Goal: Use online tool/utility: Utilize a website feature to perform a specific function

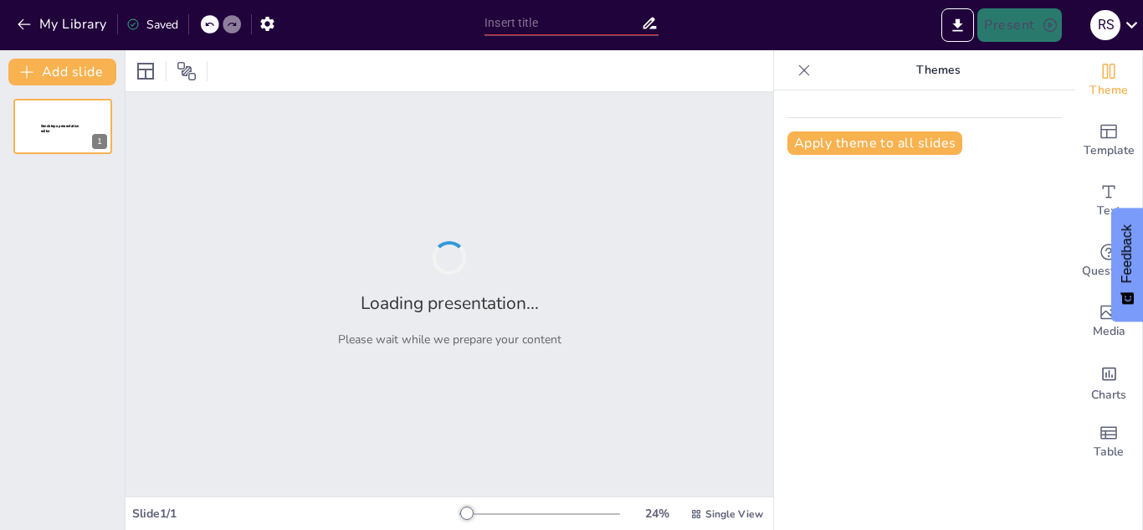
type input "Imported [PERSON_NAME] HLP2 Cigarette Box Packing Machine_ High-Quality Packagi…"
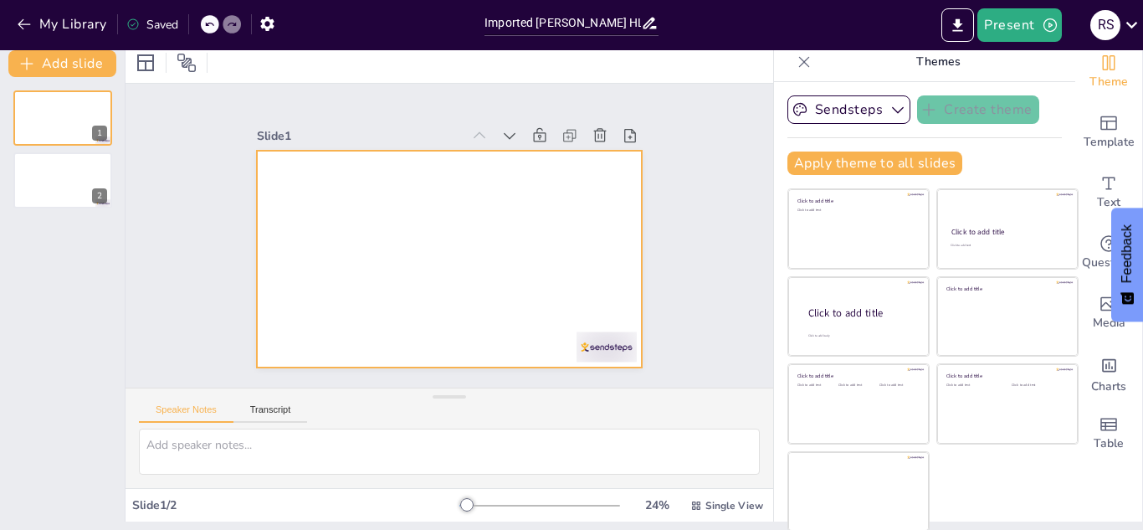
scroll to position [10, 0]
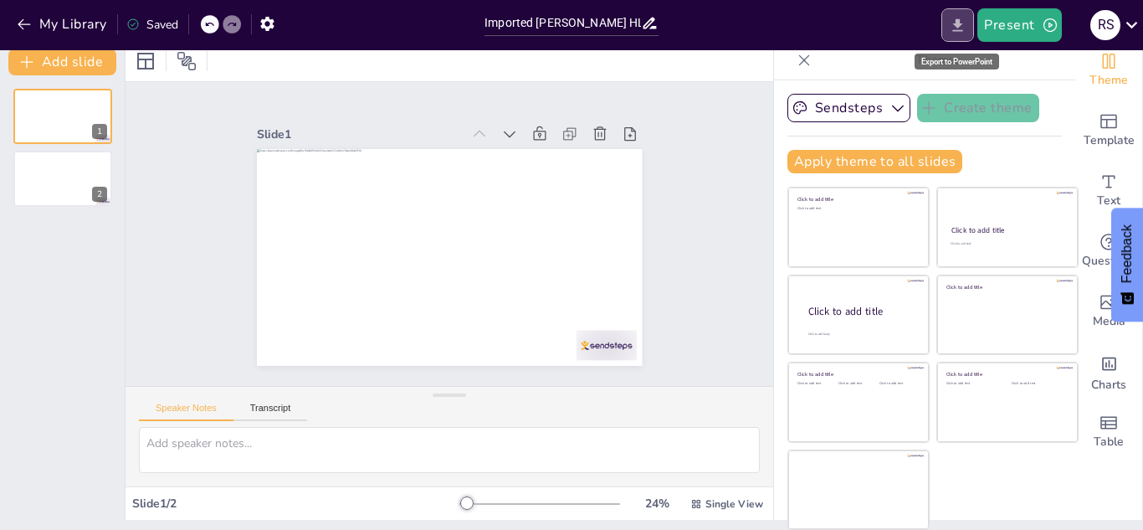
click at [963, 36] on button "Export to PowerPoint" at bounding box center [958, 24] width 33 height 33
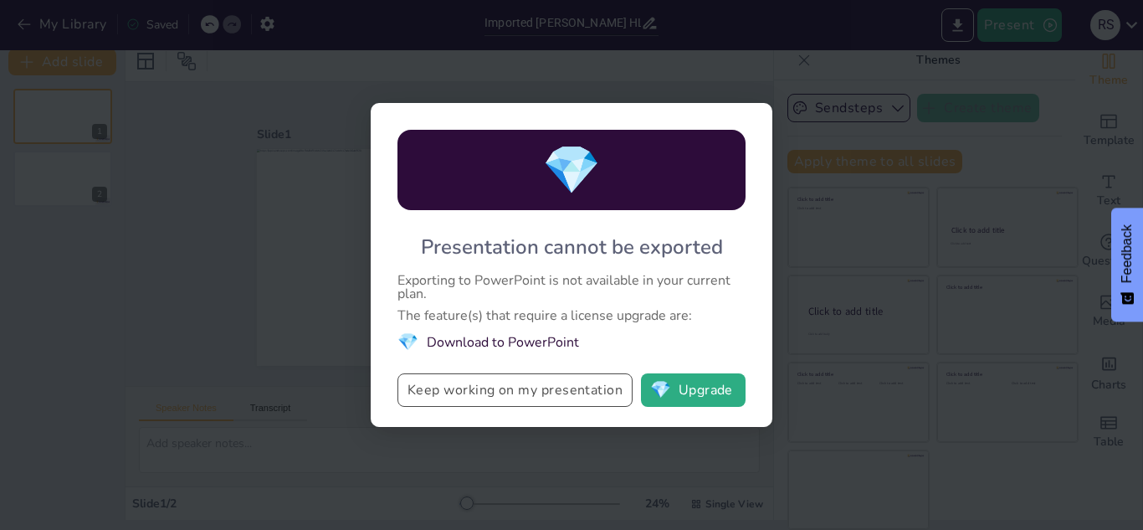
click at [577, 382] on button "Keep working on my presentation" at bounding box center [515, 389] width 235 height 33
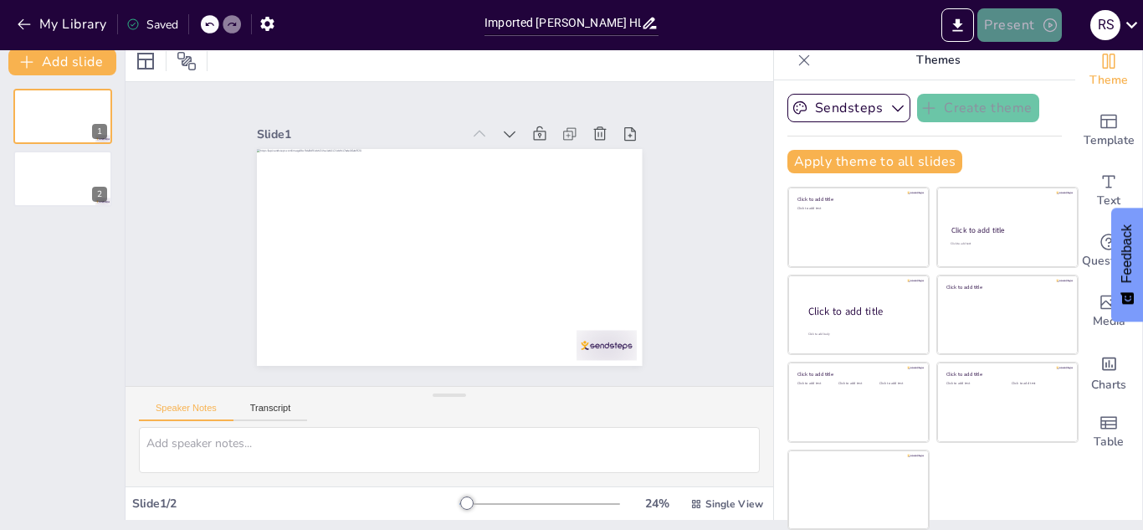
click at [1034, 25] on button "Present" at bounding box center [1020, 24] width 84 height 33
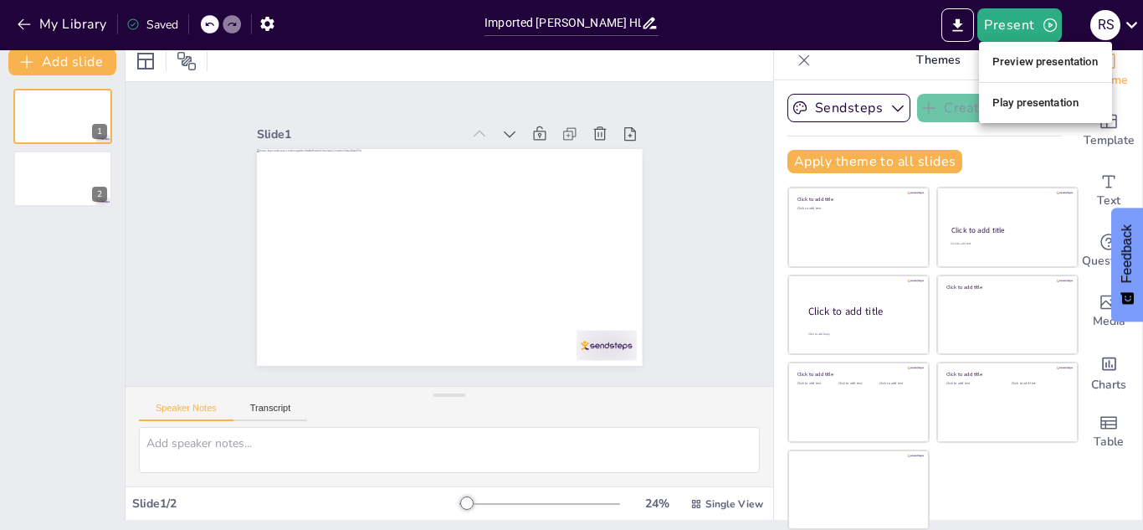
click at [775, 207] on div at bounding box center [571, 265] width 1143 height 530
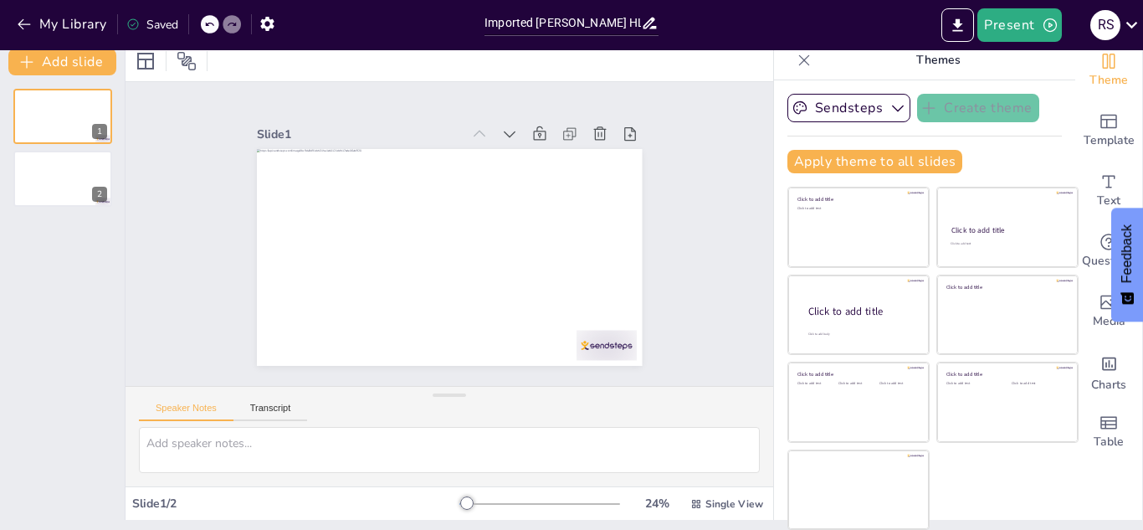
click at [657, 207] on div "Slide 1 Slide 2" at bounding box center [449, 234] width 545 height 436
click at [559, 446] on textarea at bounding box center [449, 450] width 621 height 46
click at [147, 23] on div "Saved" at bounding box center [152, 25] width 52 height 16
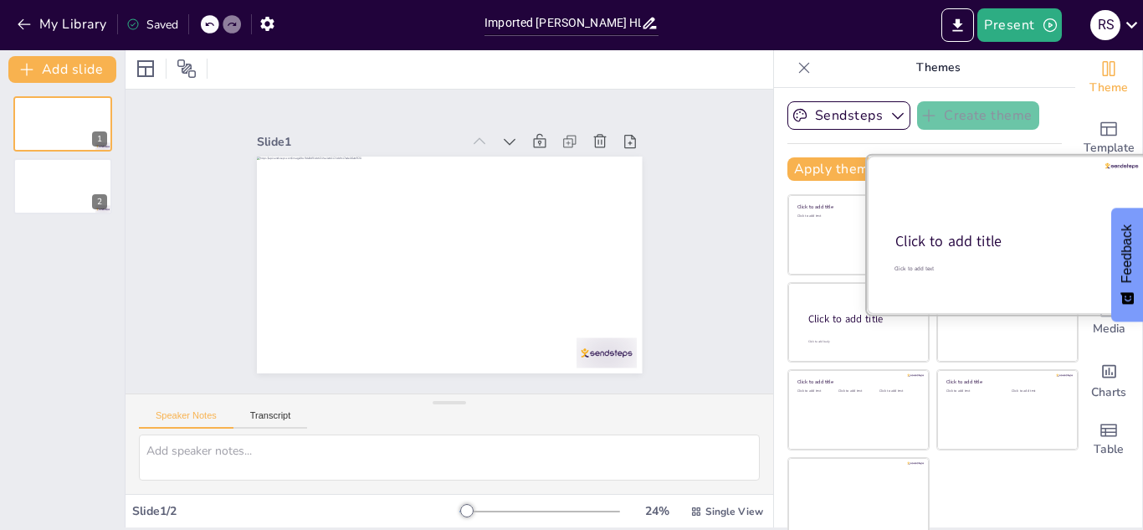
scroll to position [0, 0]
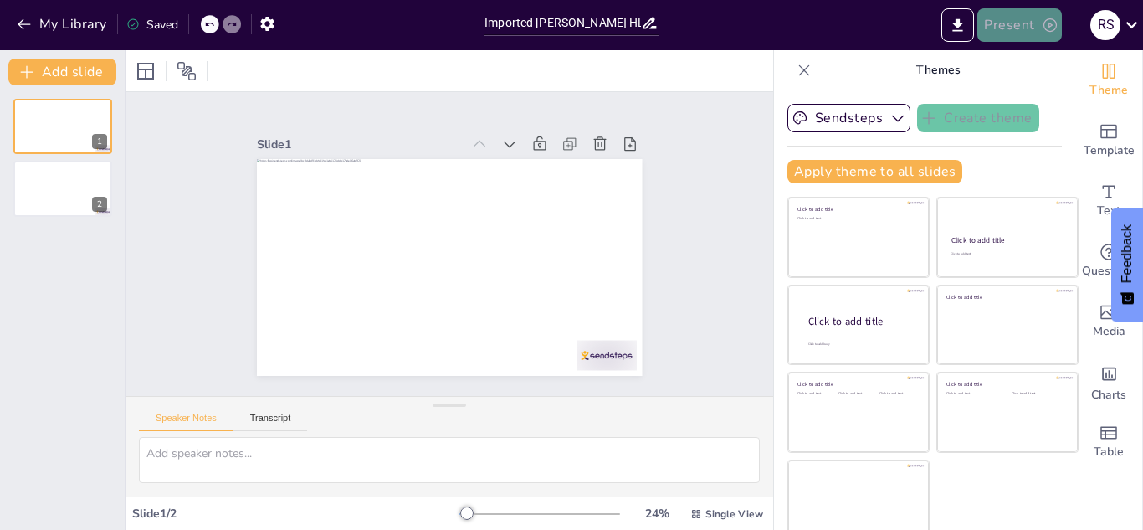
click at [1019, 30] on button "Present" at bounding box center [1020, 24] width 84 height 33
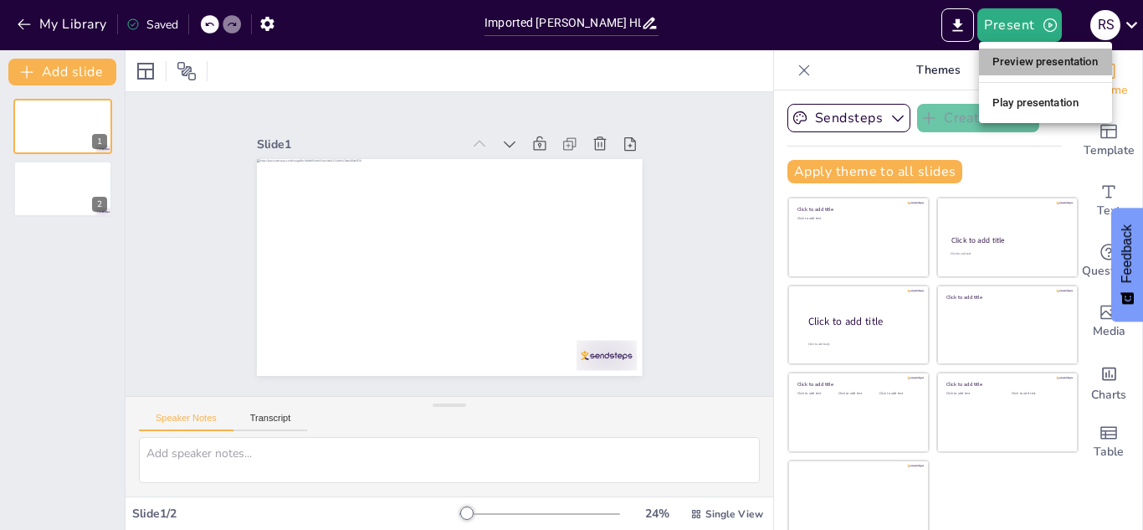
click at [1006, 64] on li "Preview presentation" at bounding box center [1045, 62] width 133 height 27
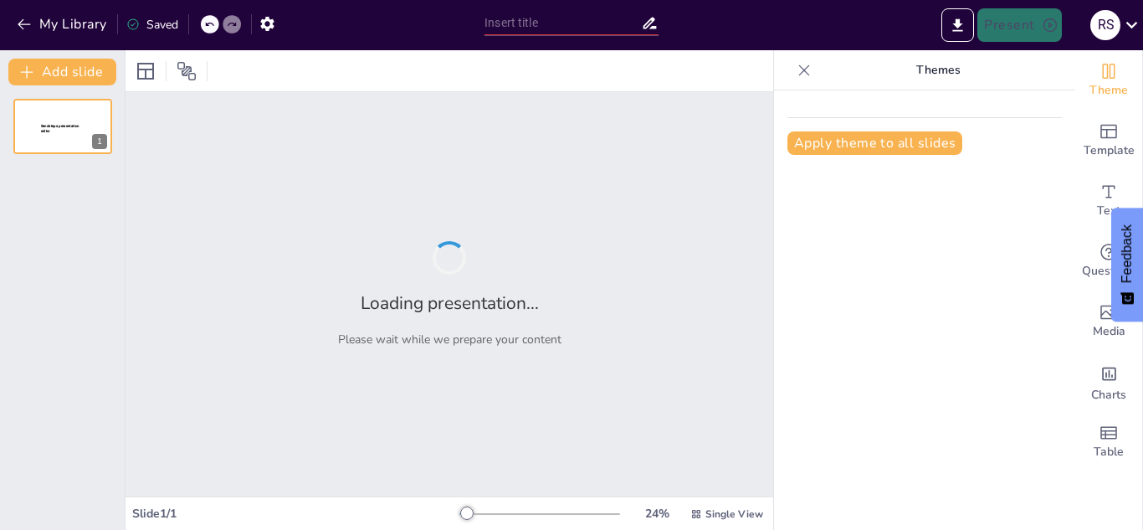
type input "Imported [PERSON_NAME] HLP2 Cigarette Box Packing Machine_ High-Quality Packagi…"
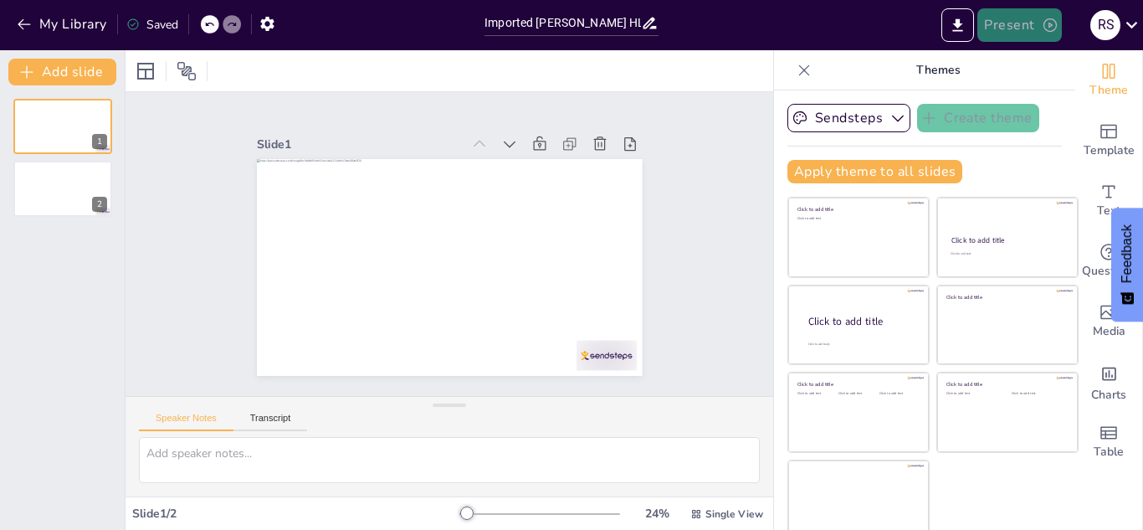
click at [1029, 37] on button "Present" at bounding box center [1020, 24] width 84 height 33
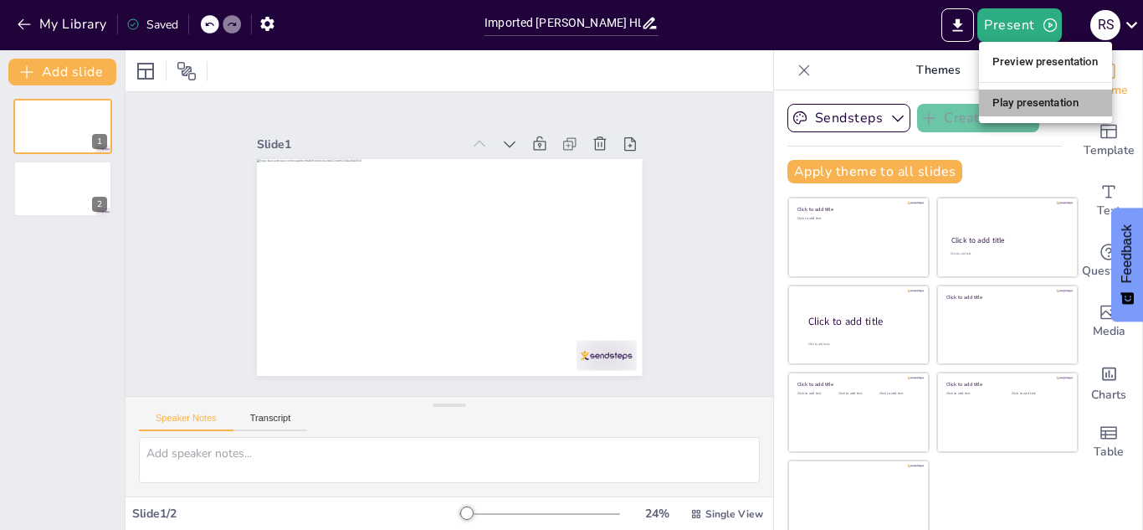
click at [999, 99] on li "Play presentation" at bounding box center [1045, 103] width 133 height 27
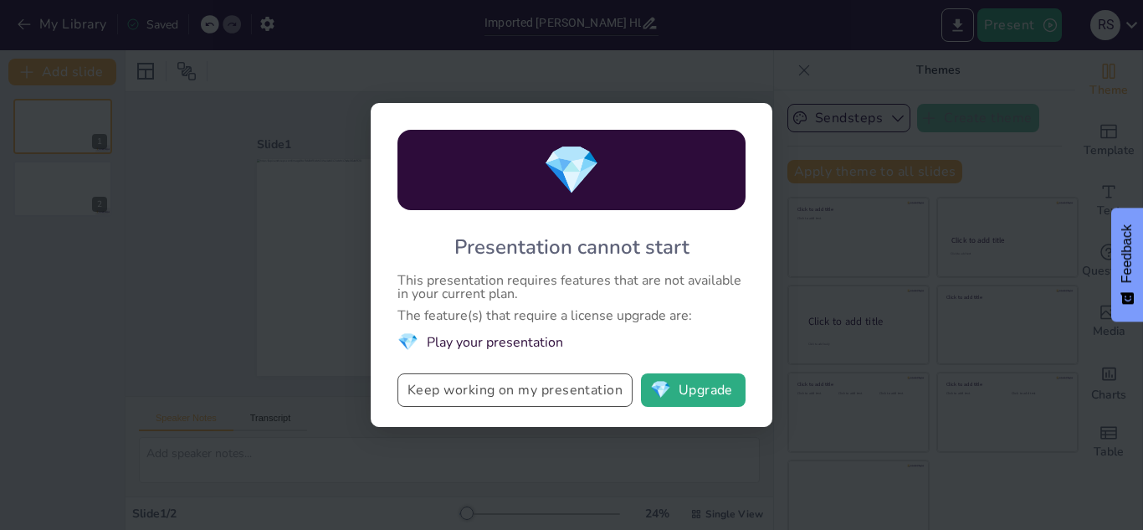
click at [573, 403] on button "Keep working on my presentation" at bounding box center [515, 389] width 235 height 33
